Goal: Information Seeking & Learning: Learn about a topic

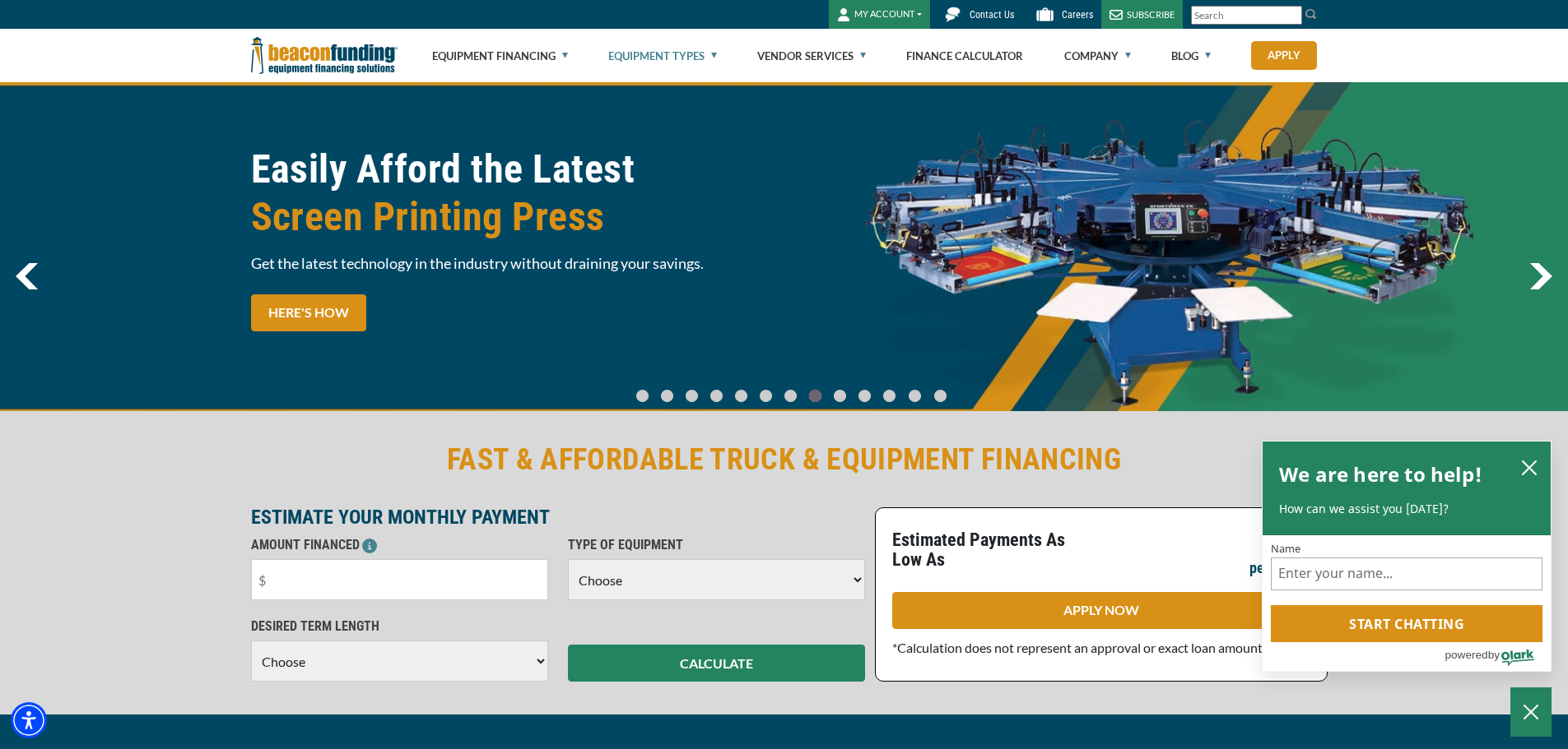
click at [644, 65] on link "Equipment Types" at bounding box center [663, 55] width 109 height 52
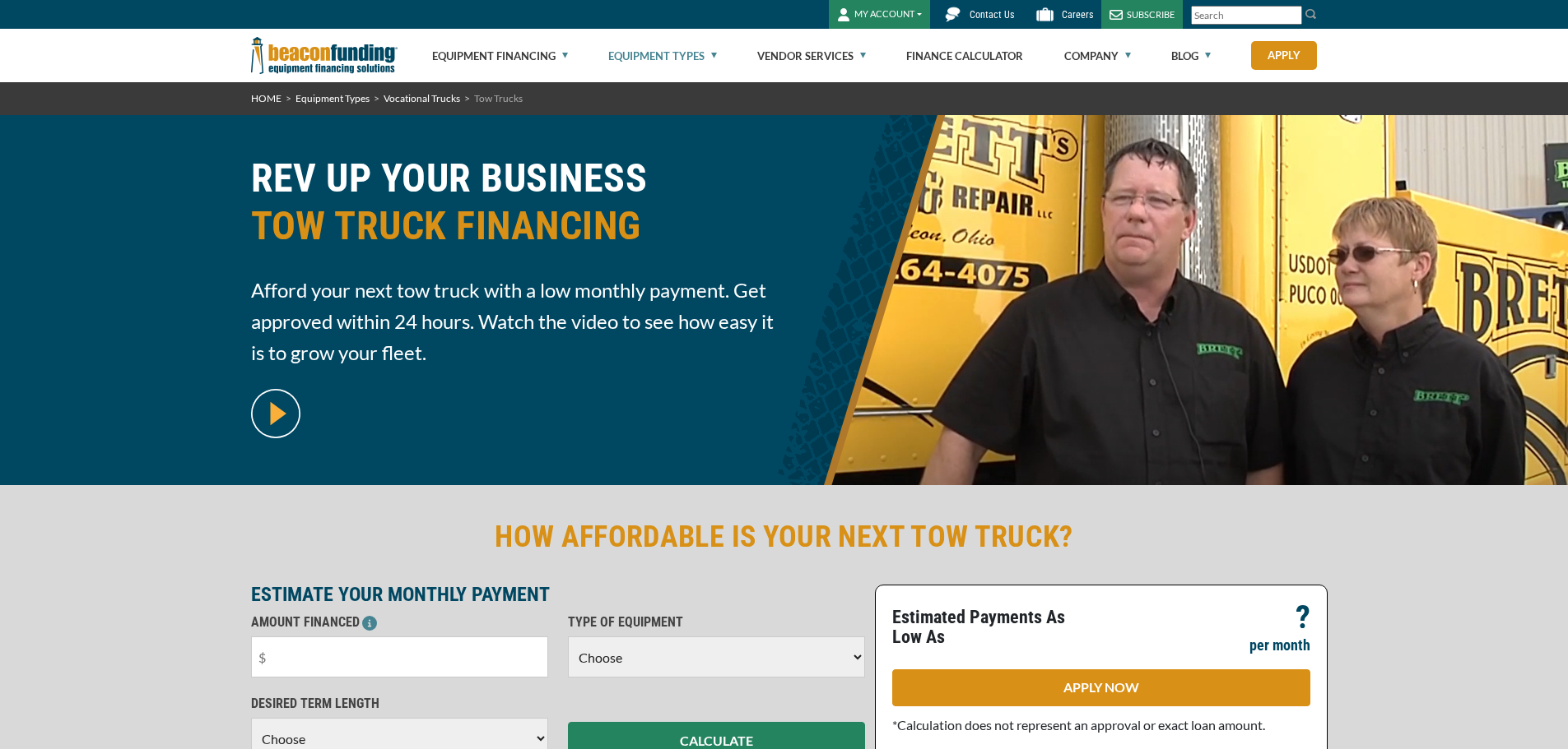
click at [640, 52] on link "Equipment Types" at bounding box center [663, 55] width 109 height 52
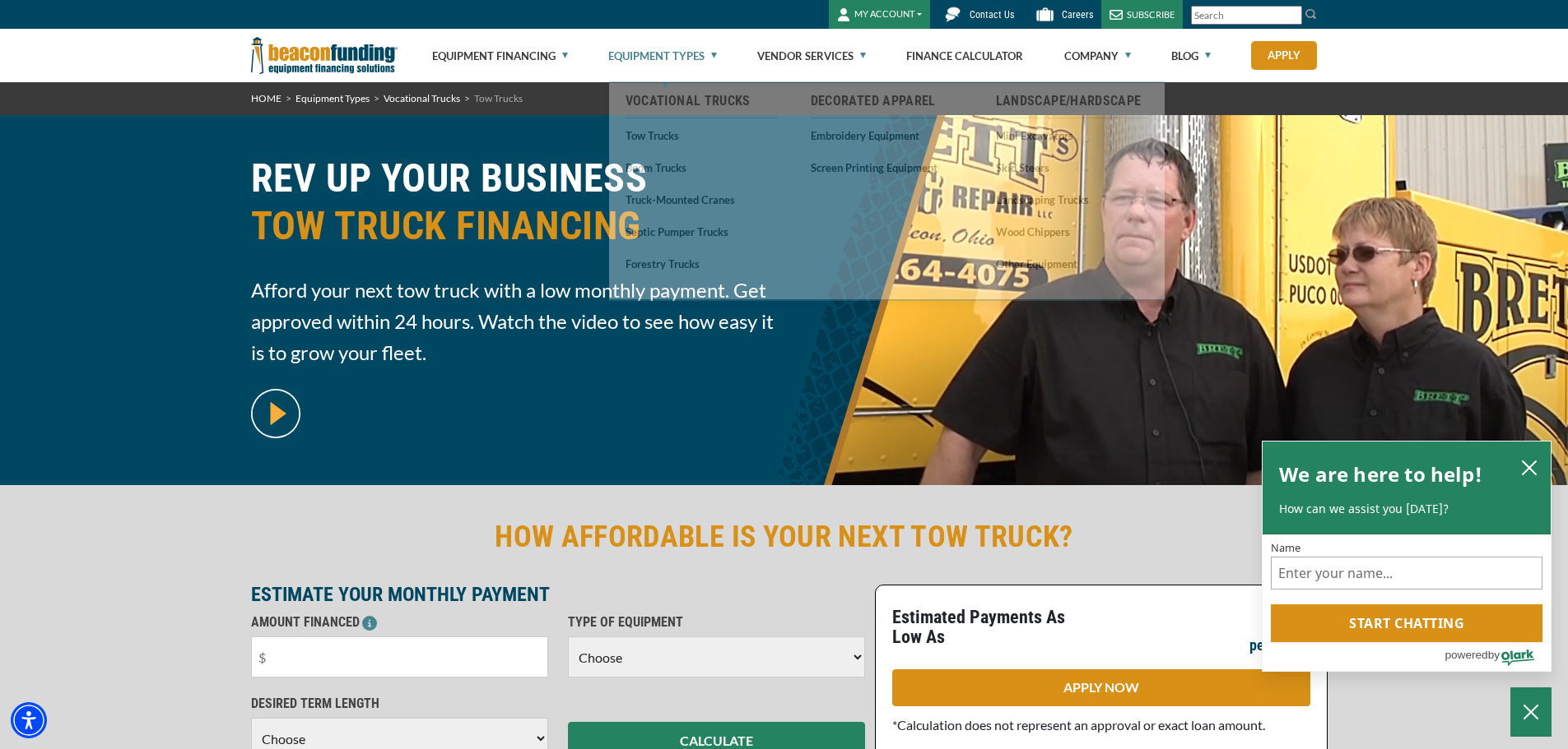
click at [703, 59] on link "Equipment Types" at bounding box center [663, 55] width 109 height 52
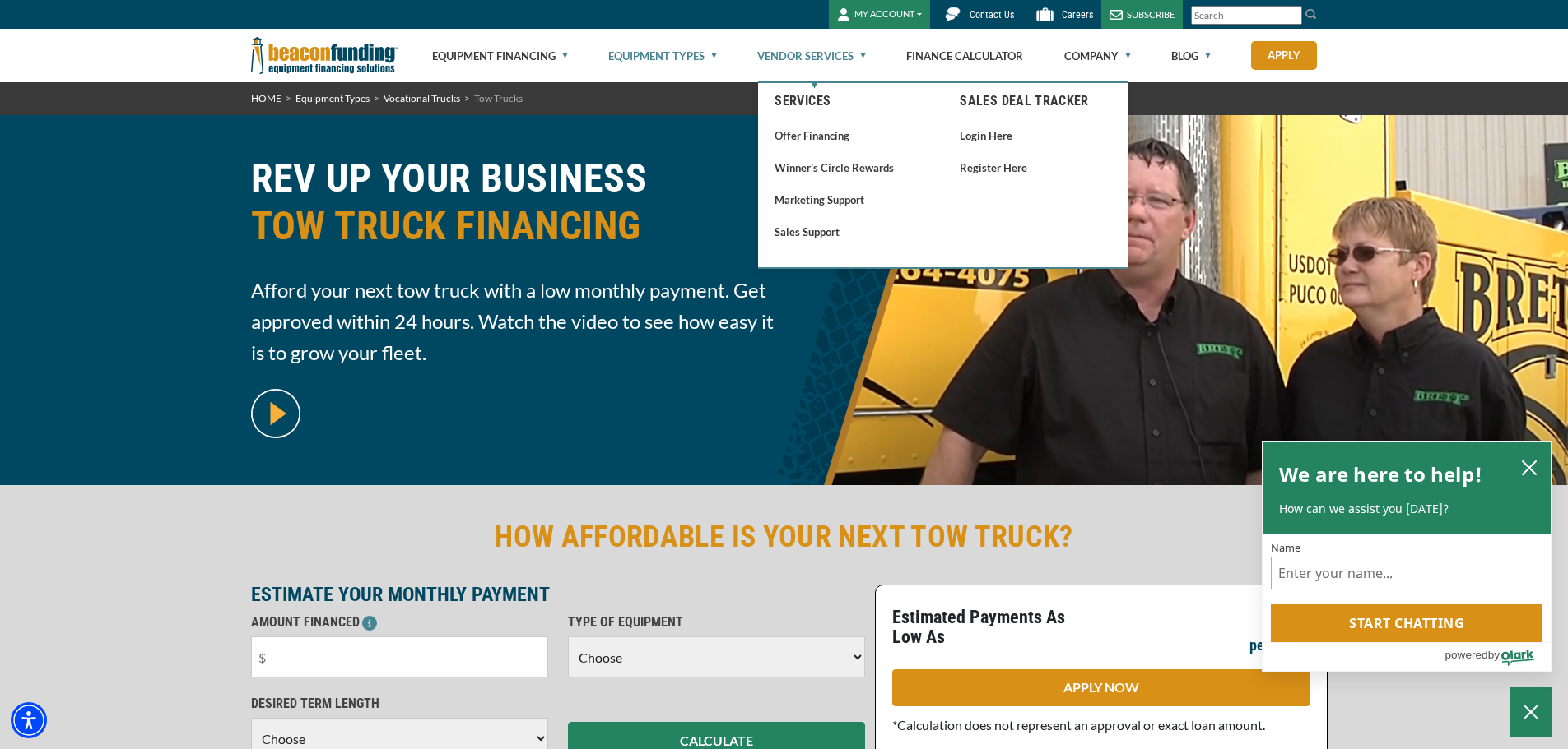
click at [851, 58] on link "Vendor Services" at bounding box center [811, 55] width 109 height 52
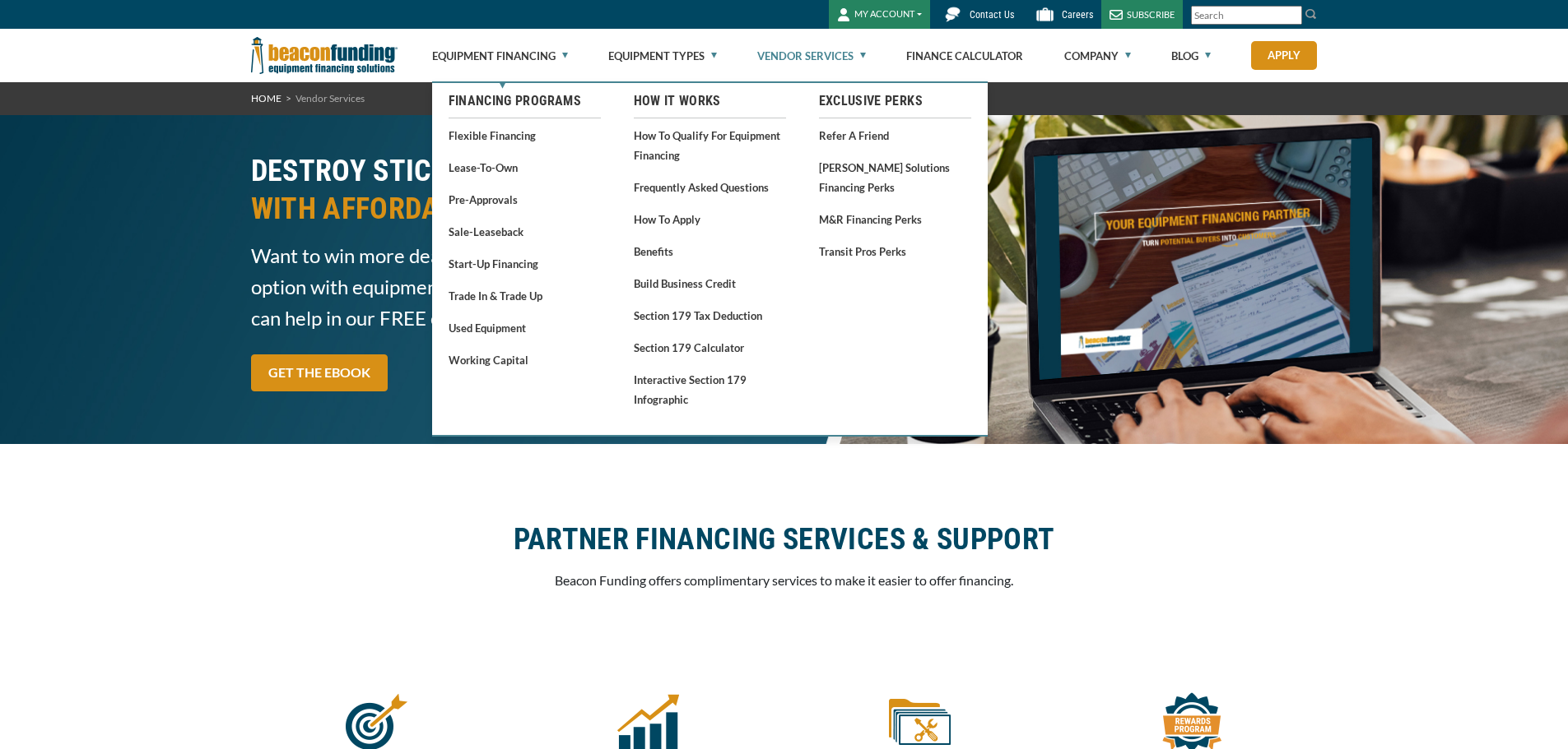
click at [486, 128] on link "Flexible Financing" at bounding box center [524, 135] width 152 height 20
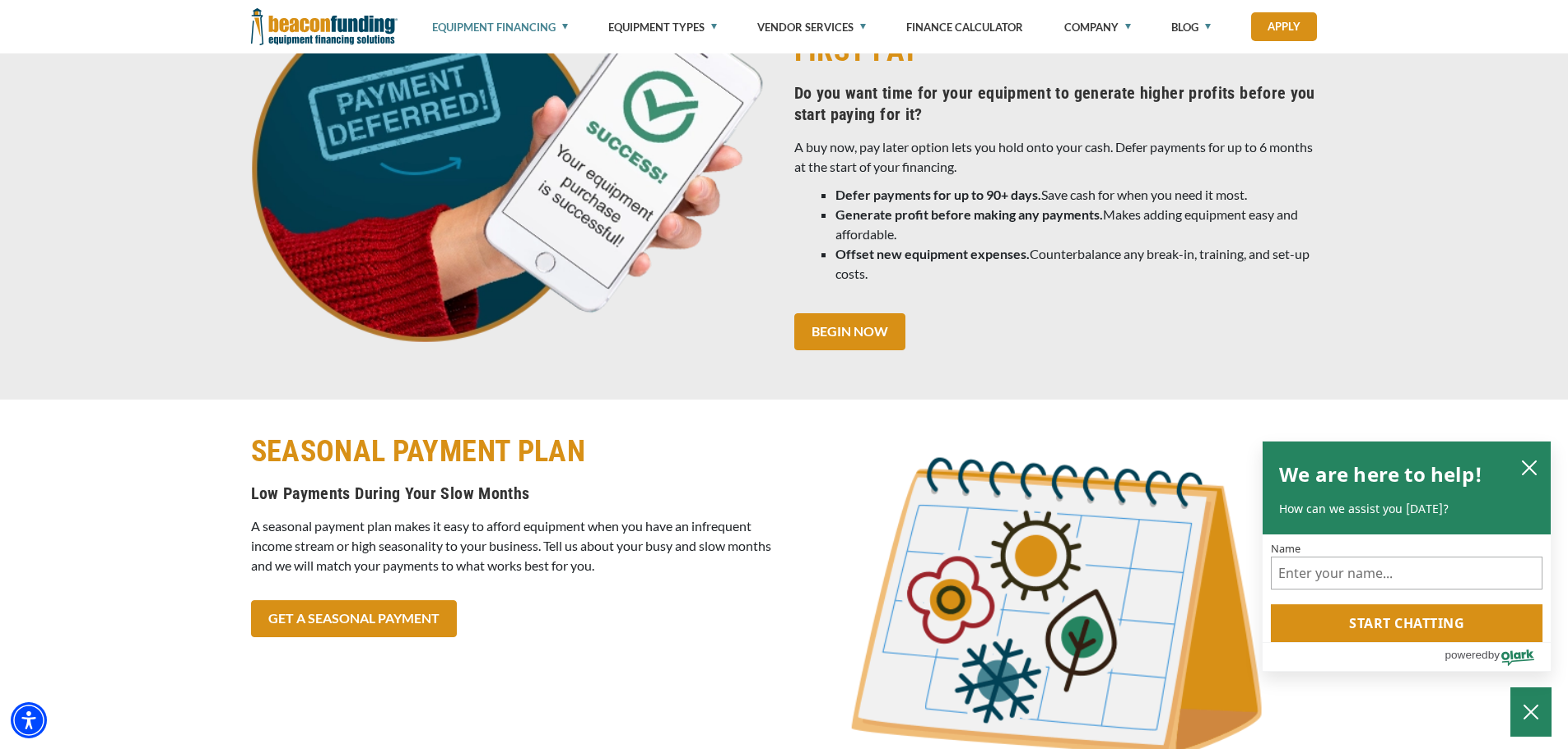
scroll to position [2033, 0]
